Goal: Task Accomplishment & Management: Use online tool/utility

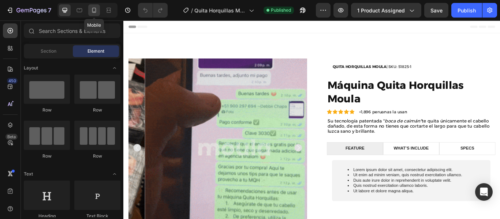
click at [91, 11] on icon at bounding box center [93, 10] width 7 height 7
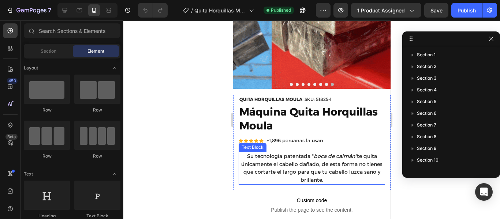
scroll to position [104, 0]
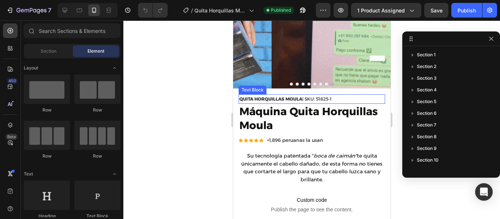
click at [342, 95] on p "QUITA HORQUILLAS MOULA | SKU: 51825-1" at bounding box center [311, 99] width 145 height 8
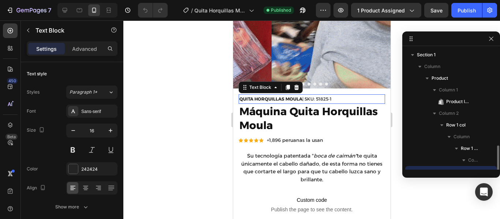
scroll to position [68, 0]
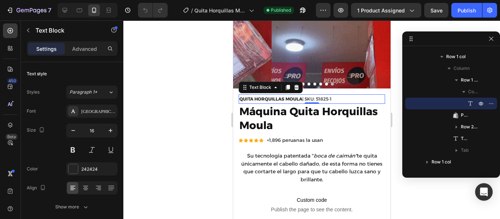
click at [335, 95] on p "QUITA HORQUILLAS MOULA | SKU: 51825-1" at bounding box center [311, 99] width 145 height 8
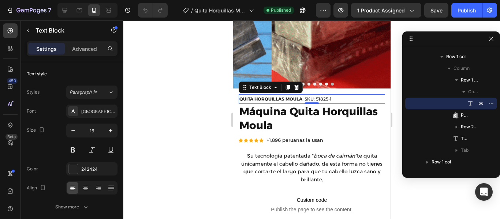
click at [335, 95] on p "QUITA HORQUILLAS MOULA | SKU: 51825-1" at bounding box center [311, 99] width 145 height 8
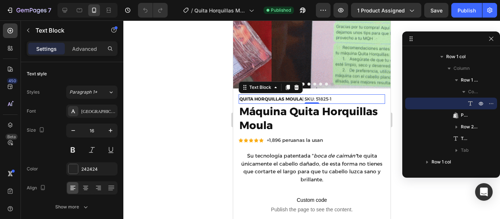
click at [335, 95] on p "QUITA HORQUILLAS MOULA | SKU: 51825-1" at bounding box center [311, 99] width 145 height 8
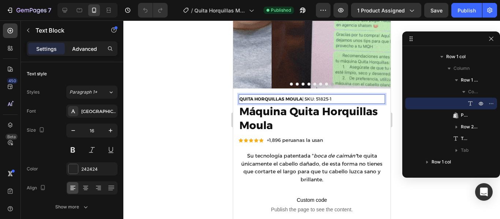
click at [89, 49] on p "Advanced" at bounding box center [84, 49] width 25 height 8
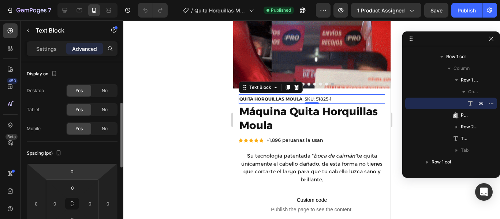
scroll to position [31, 0]
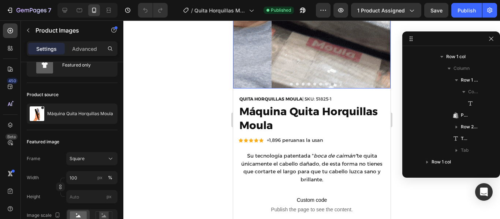
click at [345, 68] on img at bounding box center [349, 9] width 157 height 157
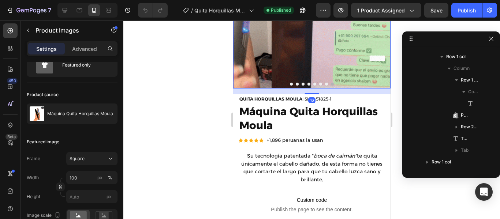
scroll to position [0, 0]
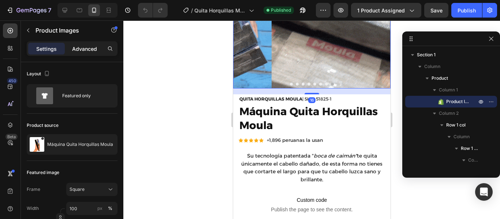
click at [90, 48] on p "Advanced" at bounding box center [84, 49] width 25 height 8
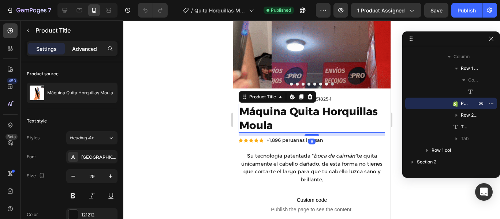
click at [79, 46] on p "Advanced" at bounding box center [84, 49] width 25 height 8
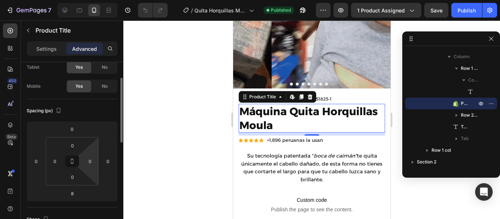
scroll to position [43, 0]
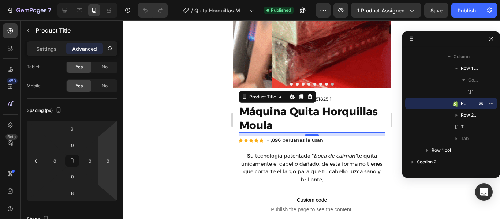
click at [418, 204] on div at bounding box center [311, 119] width 376 height 199
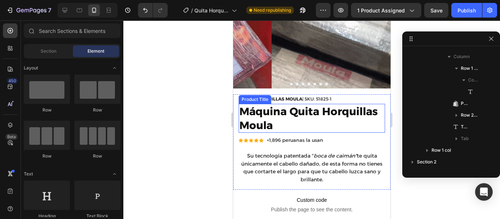
click at [263, 118] on h1 "Máquina Quita Horquillas Moula" at bounding box center [311, 118] width 146 height 29
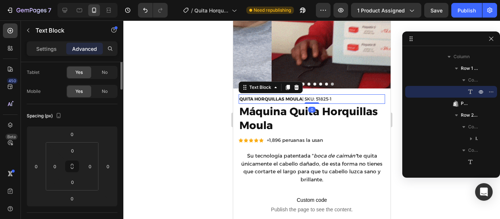
scroll to position [0, 0]
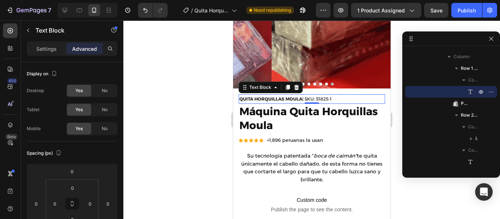
click at [404, 211] on div at bounding box center [311, 119] width 376 height 199
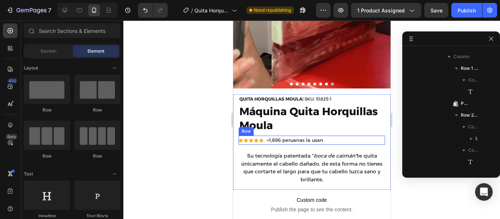
click at [333, 136] on div "Icon Icon Icon Icon Icon Icon List +1,896 peruanas la usan Text Block Row" at bounding box center [311, 140] width 146 height 9
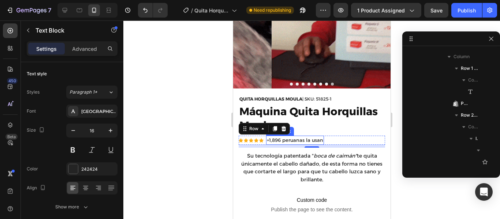
click at [312, 137] on span "+1,896 peruanas la usan" at bounding box center [294, 140] width 56 height 6
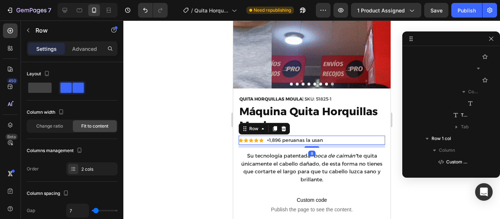
scroll to position [92, 0]
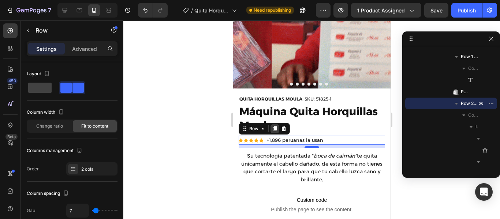
click at [275, 126] on icon at bounding box center [274, 128] width 4 height 5
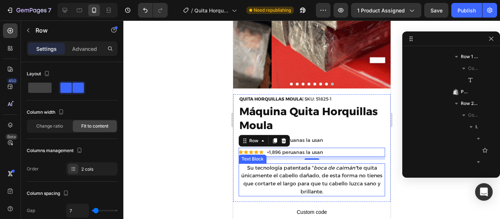
scroll to position [267, 0]
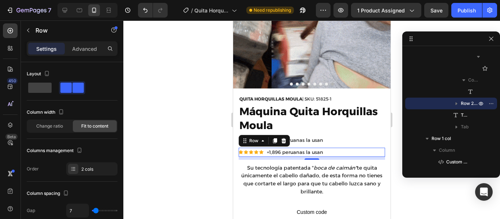
click at [209, 172] on div at bounding box center [311, 119] width 376 height 199
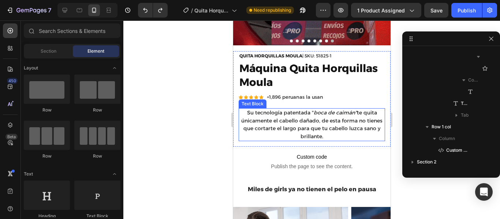
scroll to position [164, 0]
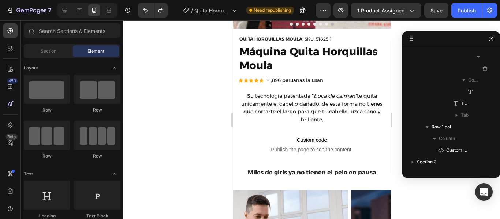
click at [410, 195] on div at bounding box center [311, 119] width 376 height 199
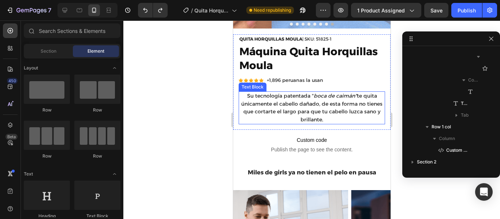
click at [325, 115] on span "Su tecnología patentada " boca de caimán" te quita únicamente el cabello dañado…" at bounding box center [311, 108] width 141 height 30
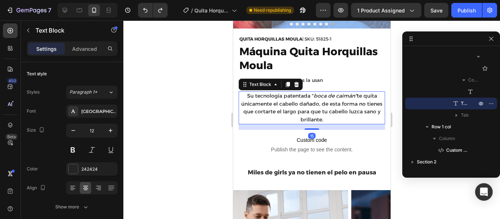
click at [335, 114] on p "Su tecnología patentada " boca de caimán" te quita únicamente el cabello dañado…" at bounding box center [311, 107] width 145 height 31
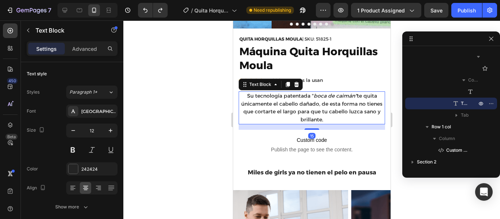
click at [335, 114] on p "Su tecnología patentada " boca de caimán" te quita únicamente el cabello dañado…" at bounding box center [311, 107] width 145 height 31
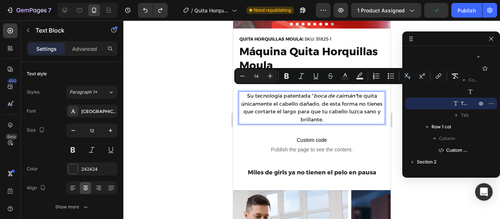
click at [413, 195] on div at bounding box center [311, 119] width 376 height 199
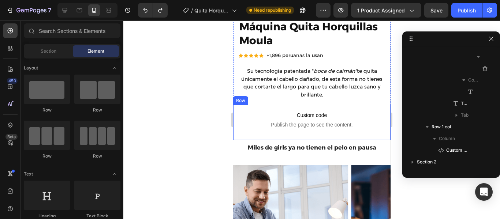
scroll to position [189, 0]
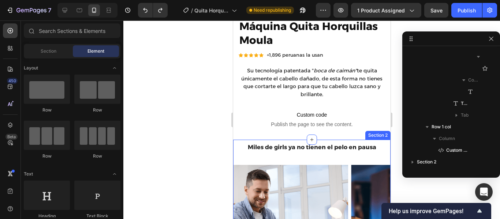
click at [284, 156] on div "Miles de girls ya no tienen el pelo en pausa Heading Row Image Image Image Imag…" at bounding box center [311, 212] width 157 height 144
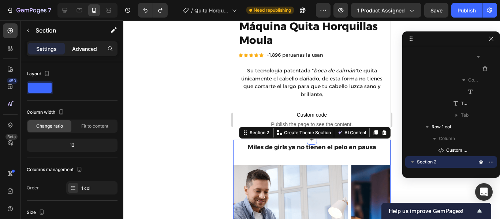
click at [72, 47] on p "Advanced" at bounding box center [84, 49] width 25 height 8
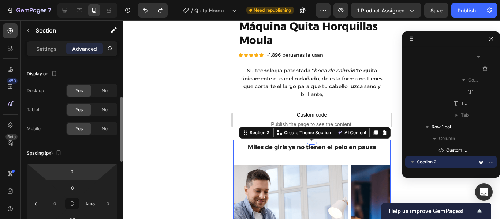
scroll to position [35, 0]
